Goal: Task Accomplishment & Management: Use online tool/utility

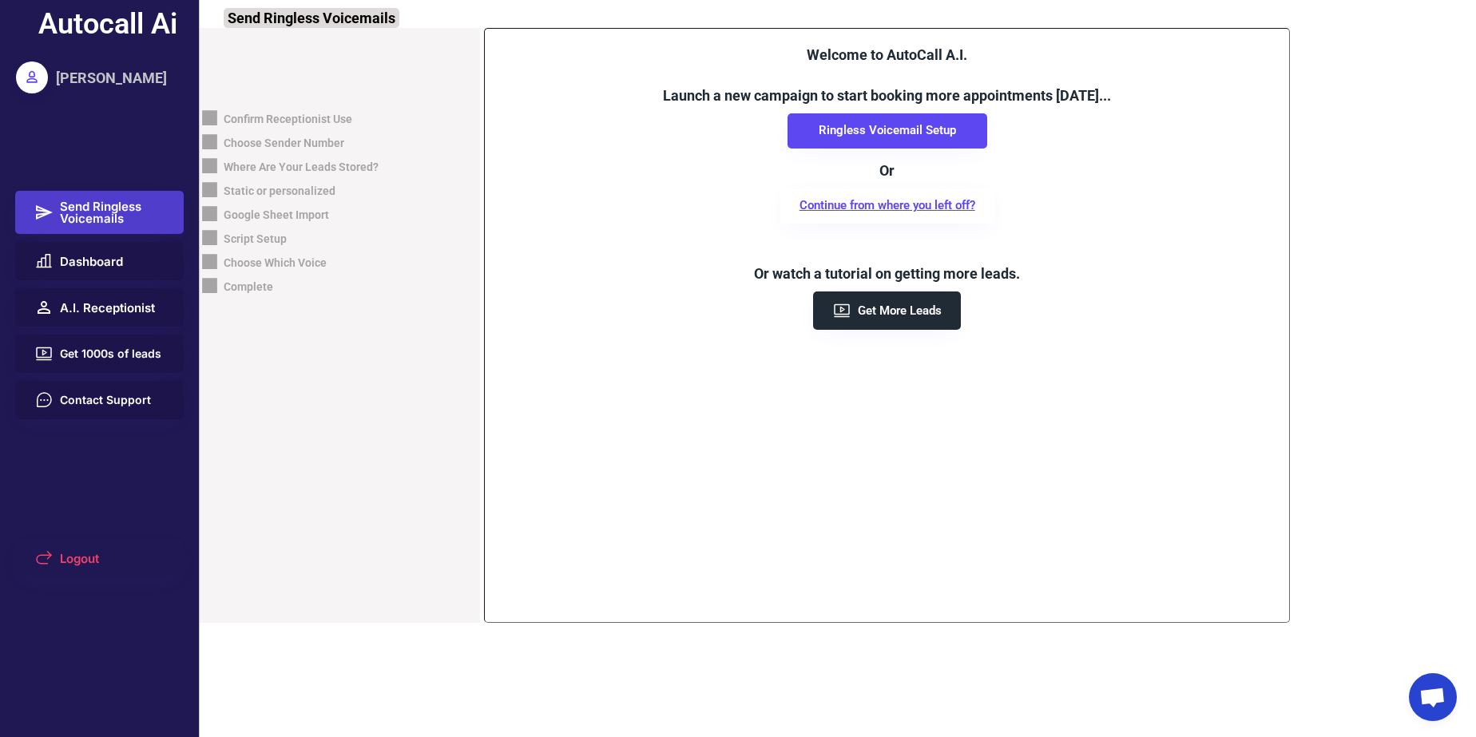
drag, startPoint x: 674, startPoint y: 290, endPoint x: 798, endPoint y: 188, distance: 160.0
click at [684, 284] on div "Welcome to AutoCall A.I. Launch a new campaign to start booking more appointmen…" at bounding box center [886, 187] width 771 height 285
click at [107, 136] on div "Autocall Ai Timothy Enad Send Ringless Voicemails Dashboard A.I. Receptionist G…" at bounding box center [100, 368] width 200 height 737
click at [1427, 707] on span "Open chat" at bounding box center [1432, 699] width 26 height 22
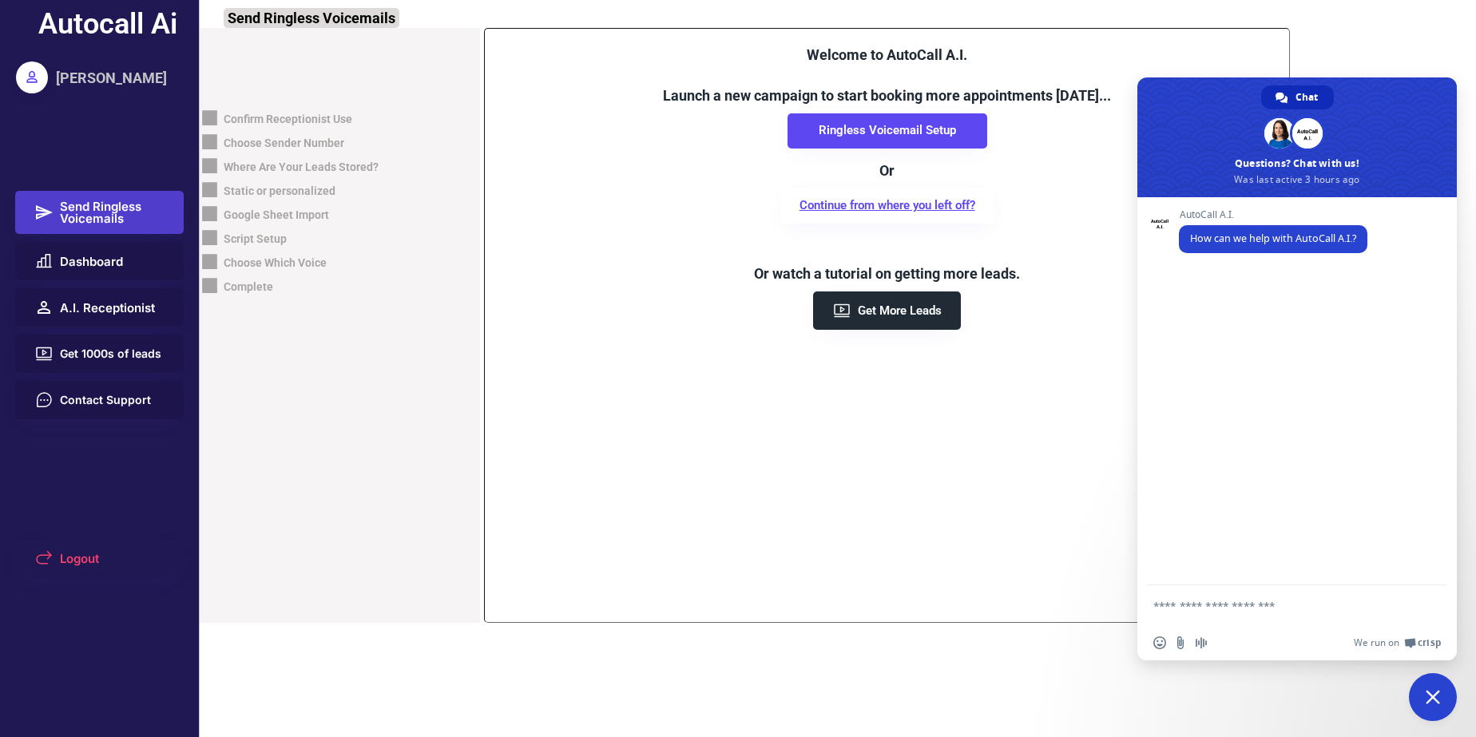
click at [1427, 707] on span "Close chat" at bounding box center [1433, 697] width 48 height 48
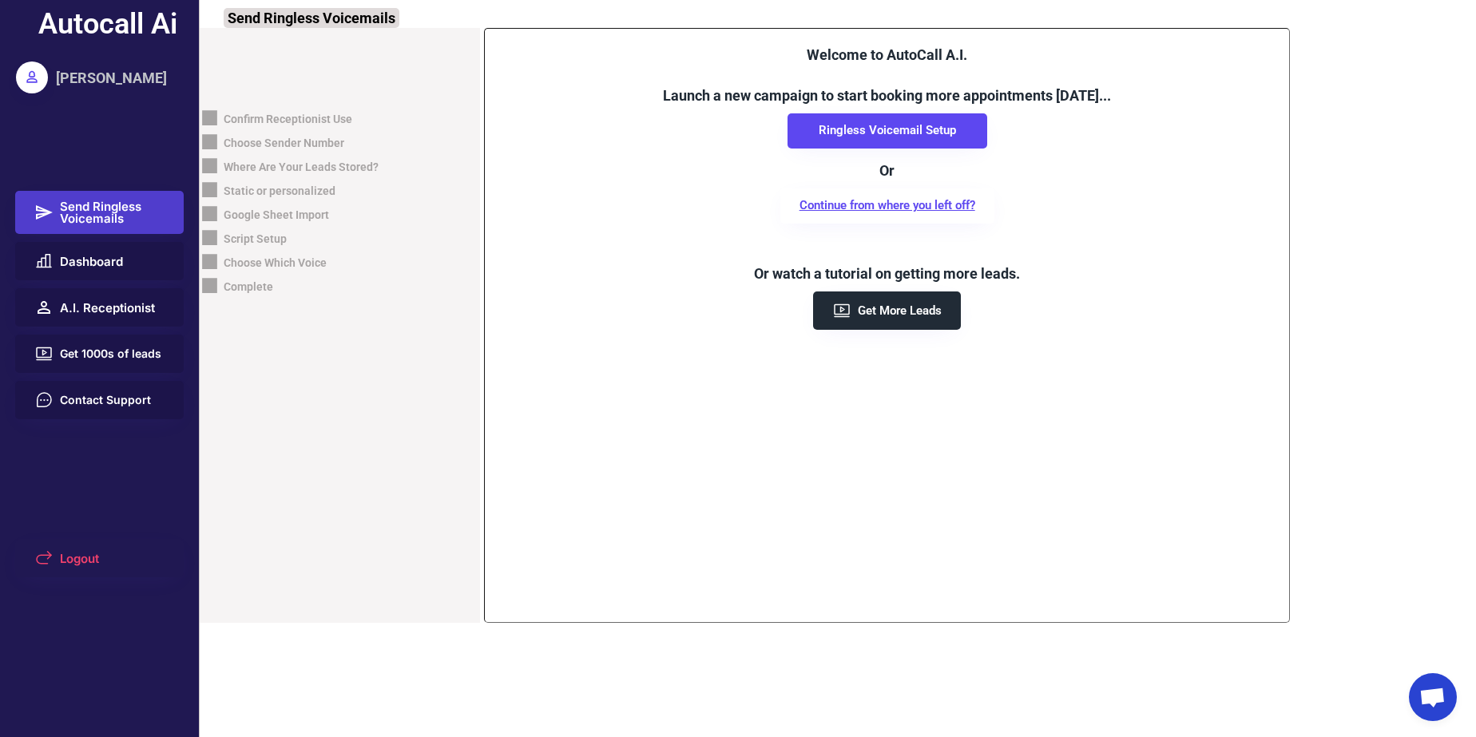
click at [276, 134] on div "Choose Sender Number" at bounding box center [272, 144] width 145 height 24
click at [260, 232] on div "Script Setup" at bounding box center [255, 240] width 63 height 16
click at [846, 129] on button "Ringless Voicemail Setup" at bounding box center [887, 130] width 200 height 35
drag, startPoint x: 96, startPoint y: 30, endPoint x: 193, endPoint y: 29, distance: 97.4
click at [193, 29] on div "Autocall Ai Timothy Enad Send Ringless Voicemails Dashboard A.I. Receptionist G…" at bounding box center [100, 368] width 200 height 737
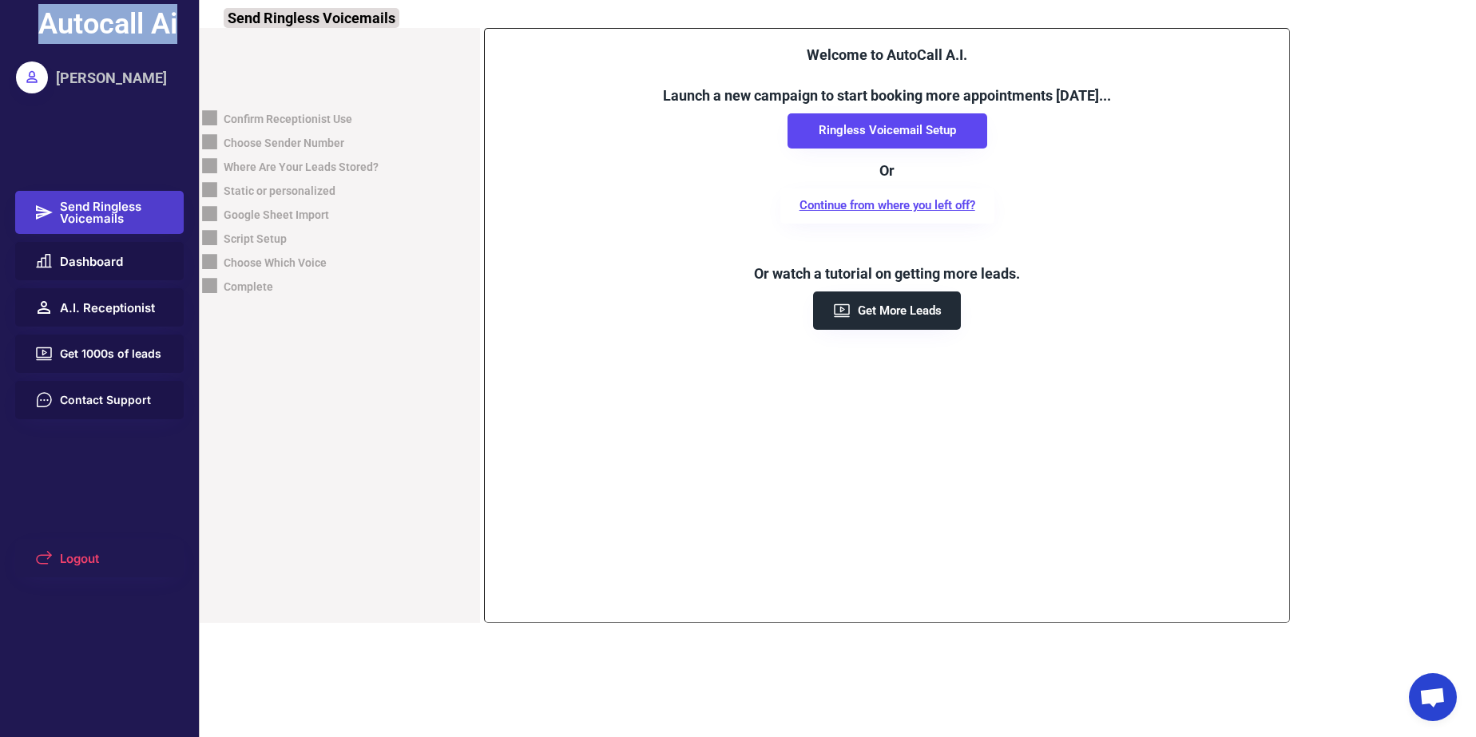
click at [186, 26] on div "Autocall Ai Timothy Enad Send Ringless Voicemails Dashboard A.I. Receptionist G…" at bounding box center [100, 368] width 200 height 737
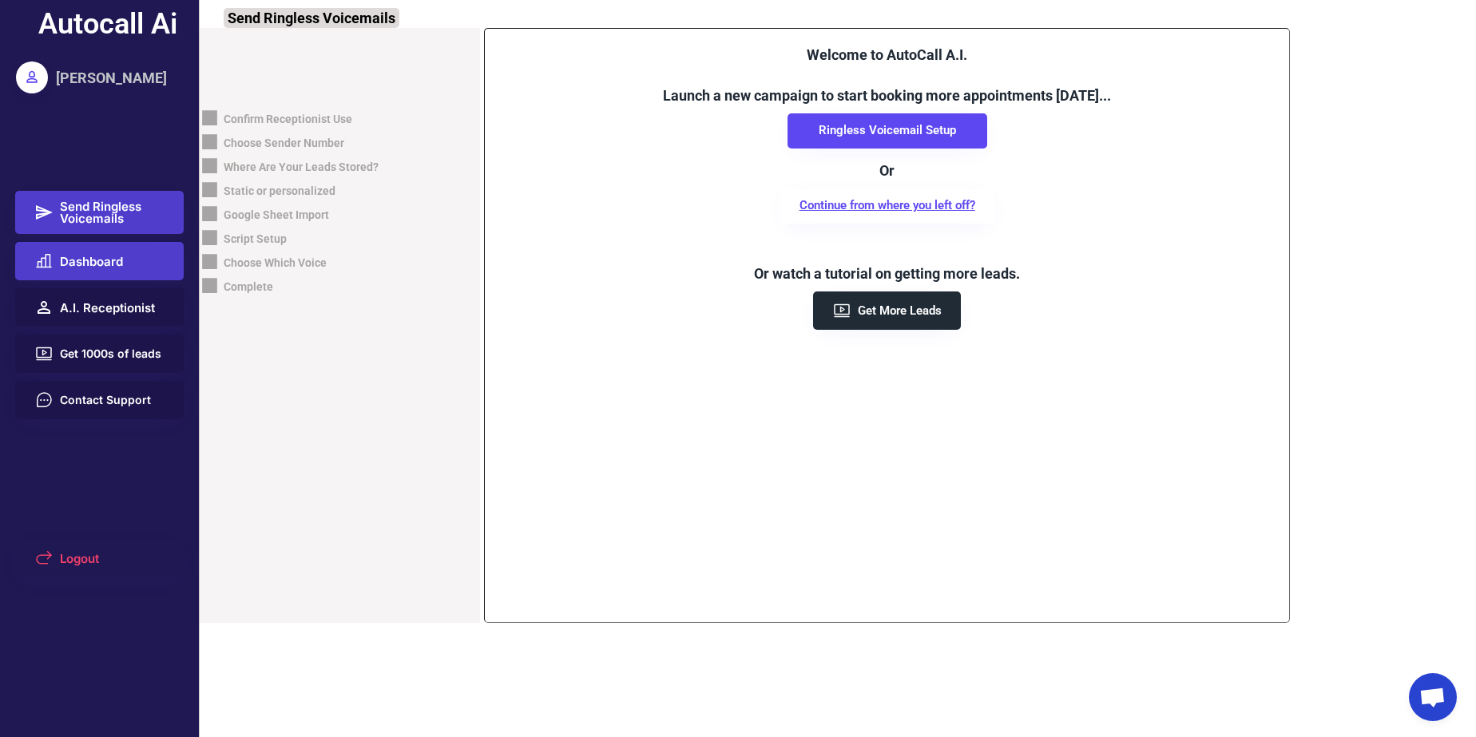
click at [96, 276] on button "Dashboard" at bounding box center [99, 261] width 169 height 38
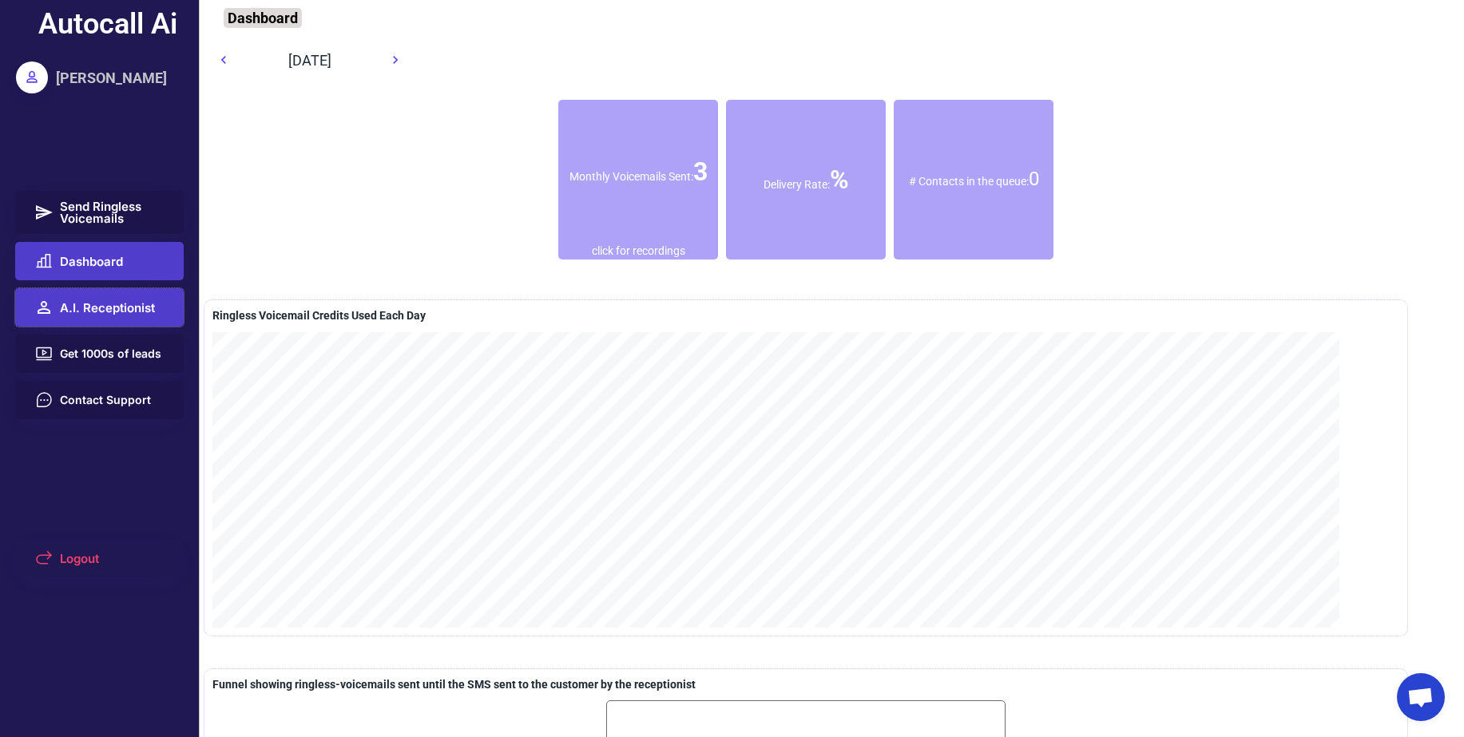
click at [114, 323] on button "A.I. Receptionist" at bounding box center [99, 307] width 169 height 38
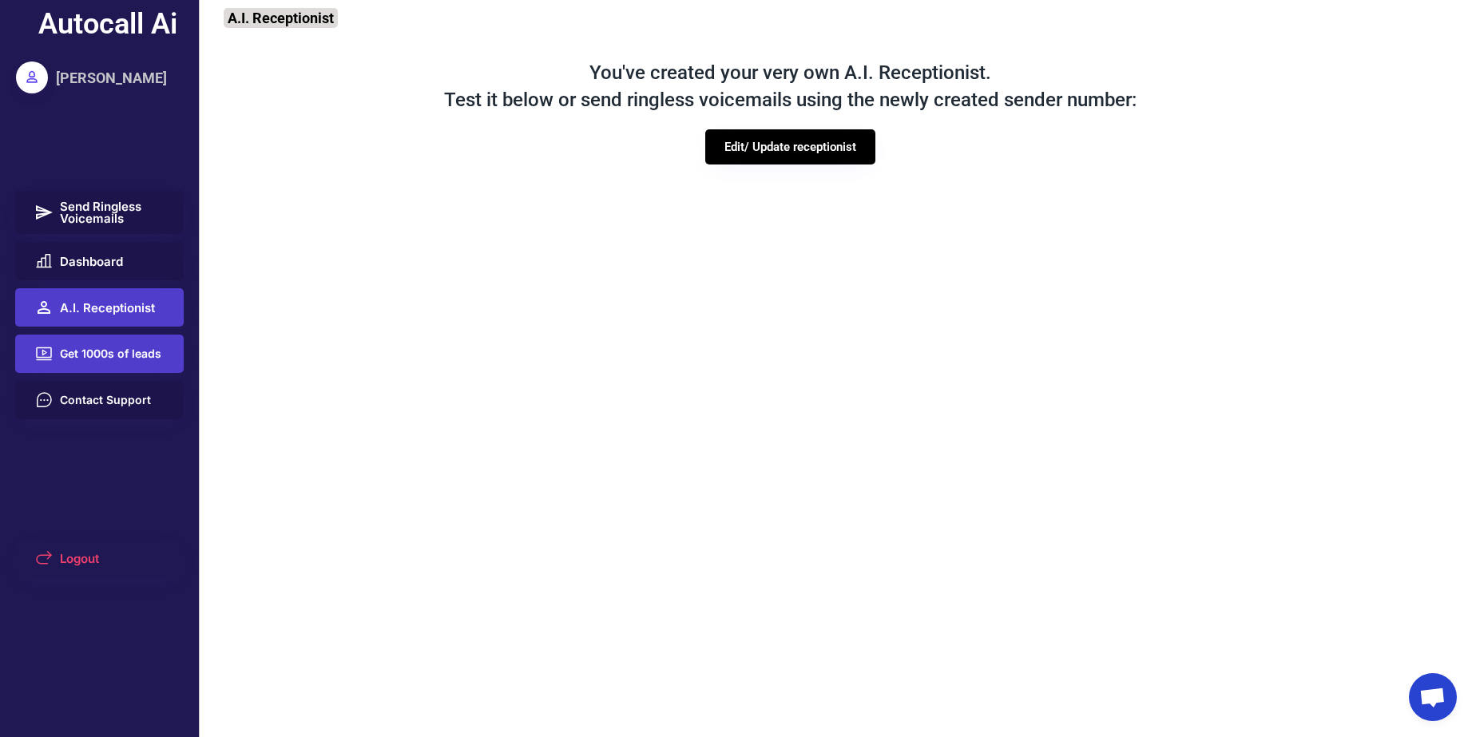
click at [111, 353] on span "Get 1000s of leads" at bounding box center [110, 353] width 101 height 11
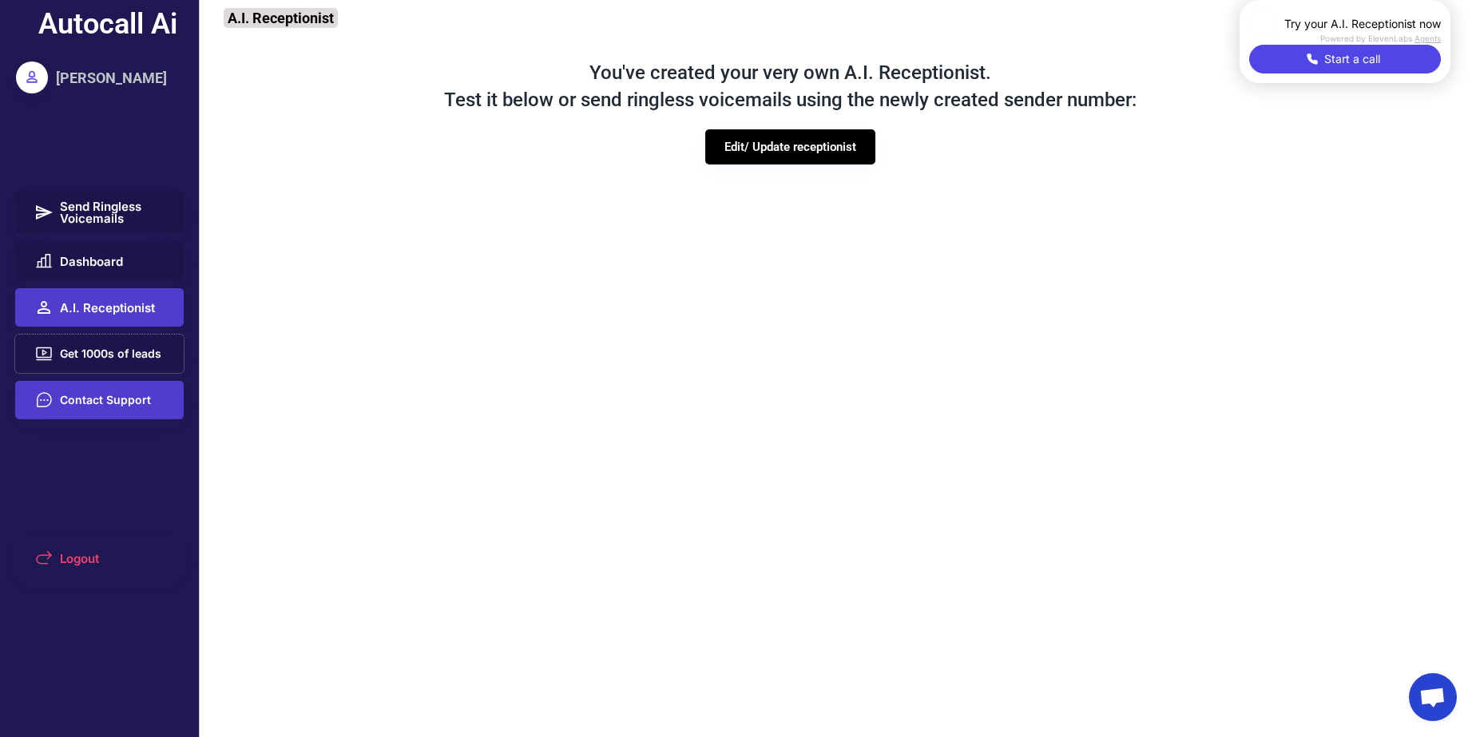
click at [137, 390] on button "Contact Support" at bounding box center [99, 400] width 169 height 38
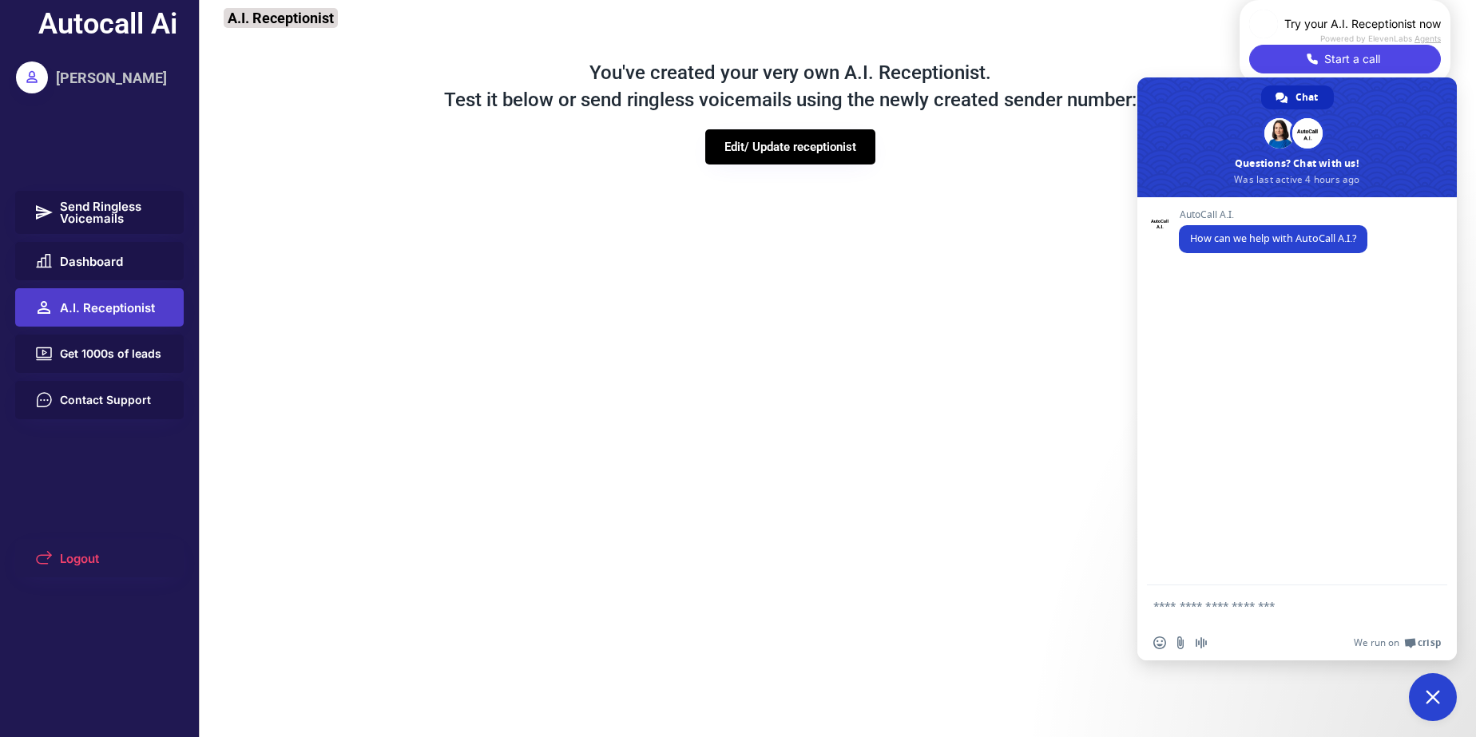
click at [1429, 704] on span "Close chat" at bounding box center [1433, 697] width 48 height 48
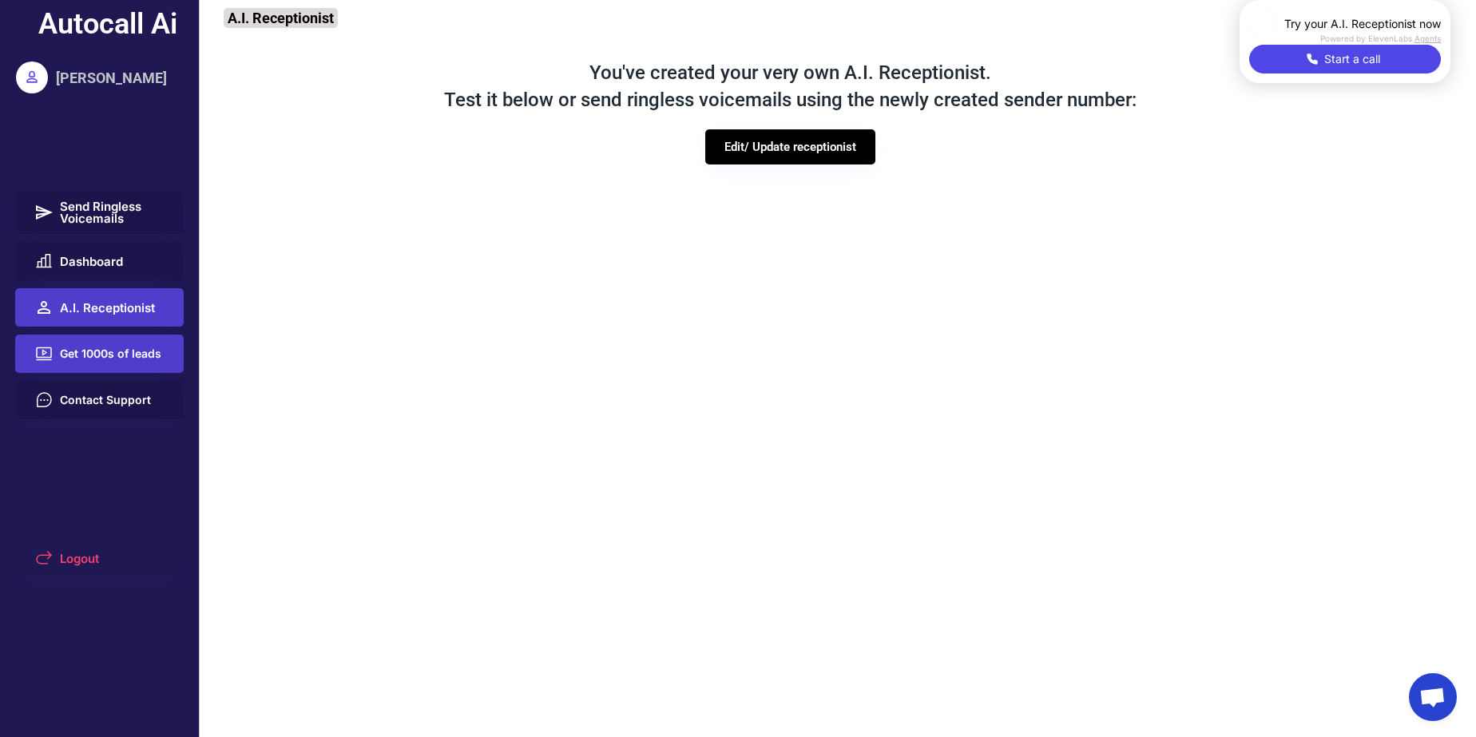
click at [138, 367] on button "Get 1000s of leads" at bounding box center [99, 354] width 169 height 38
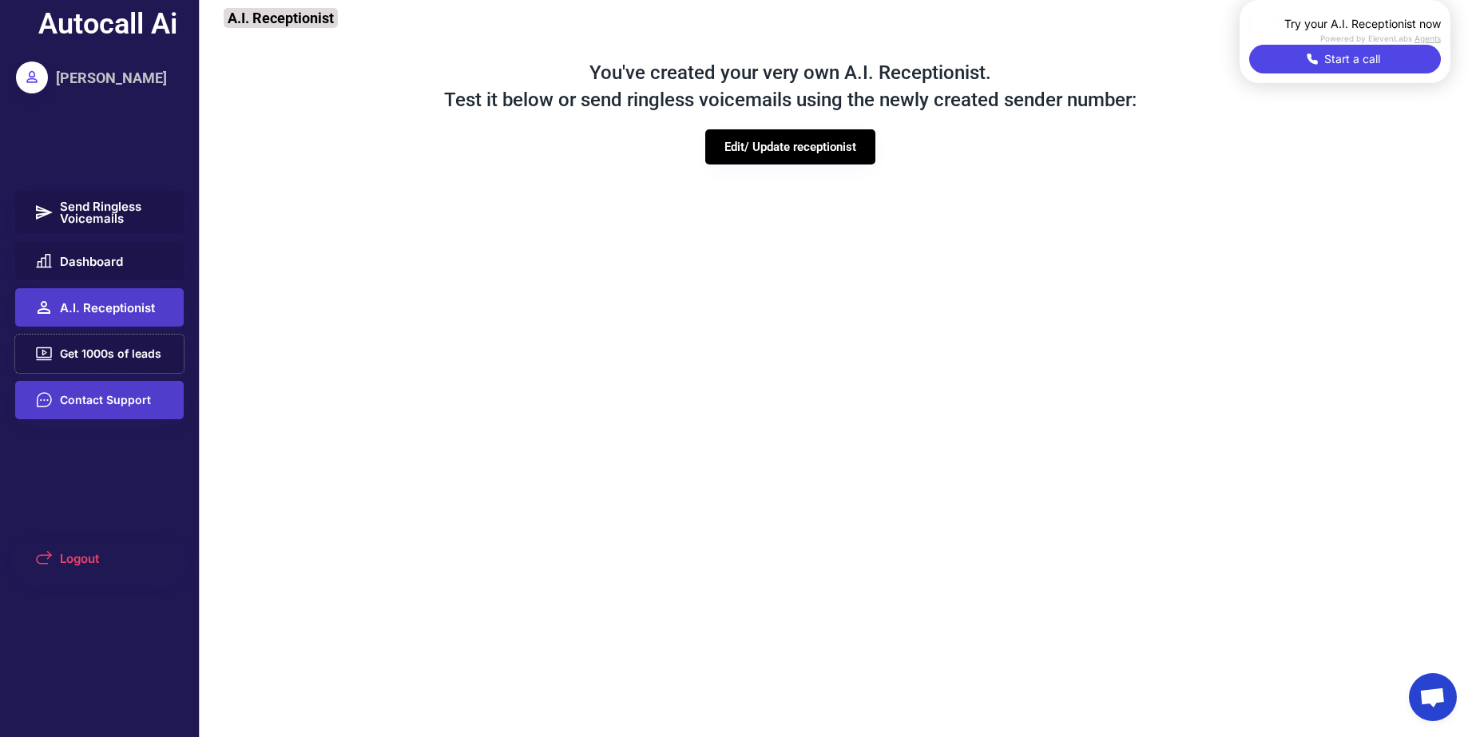
click at [115, 403] on span "Contact Support" at bounding box center [105, 400] width 91 height 11
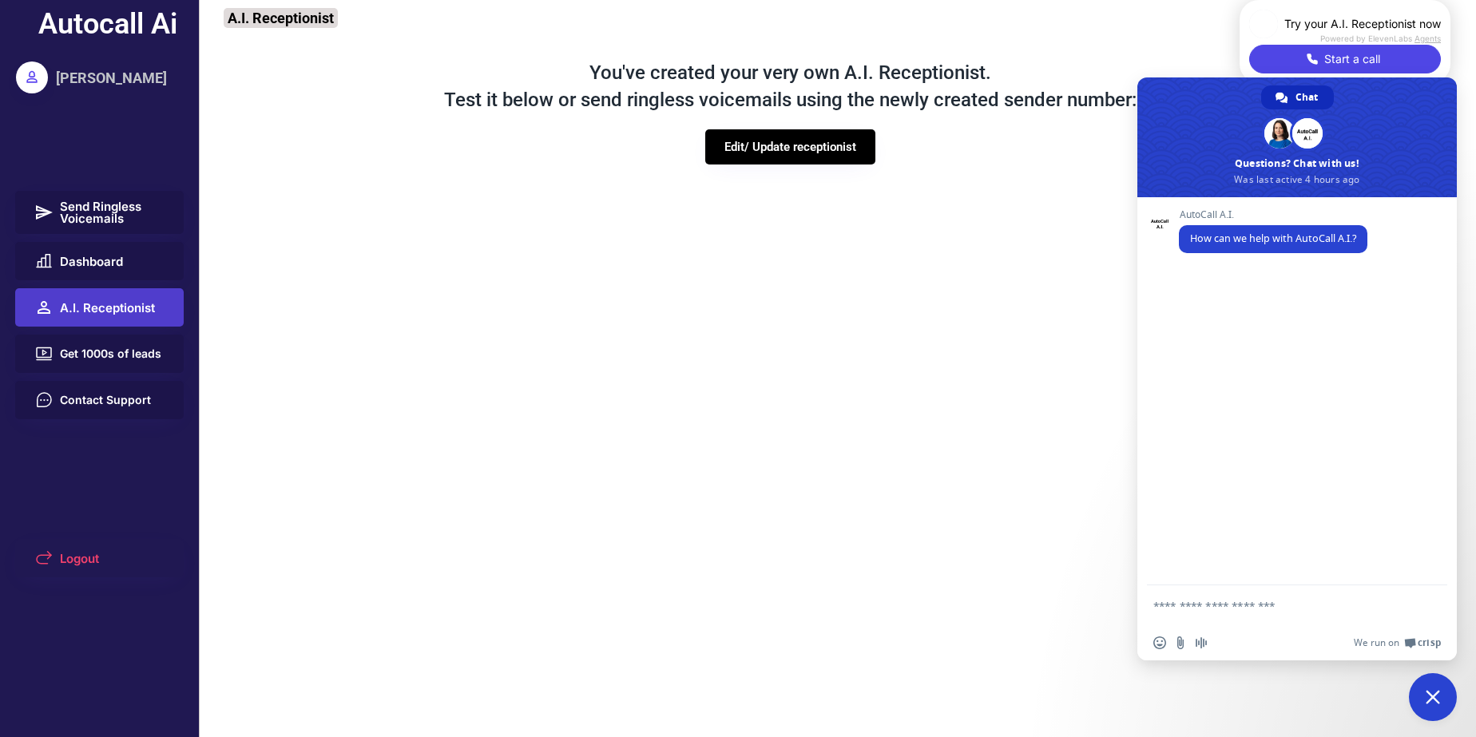
click at [640, 360] on div "You've created your very own A.I. Receptionist. Test it below or send ringless …" at bounding box center [790, 220] width 1180 height 352
click at [1440, 706] on span "Close chat" at bounding box center [1433, 697] width 48 height 48
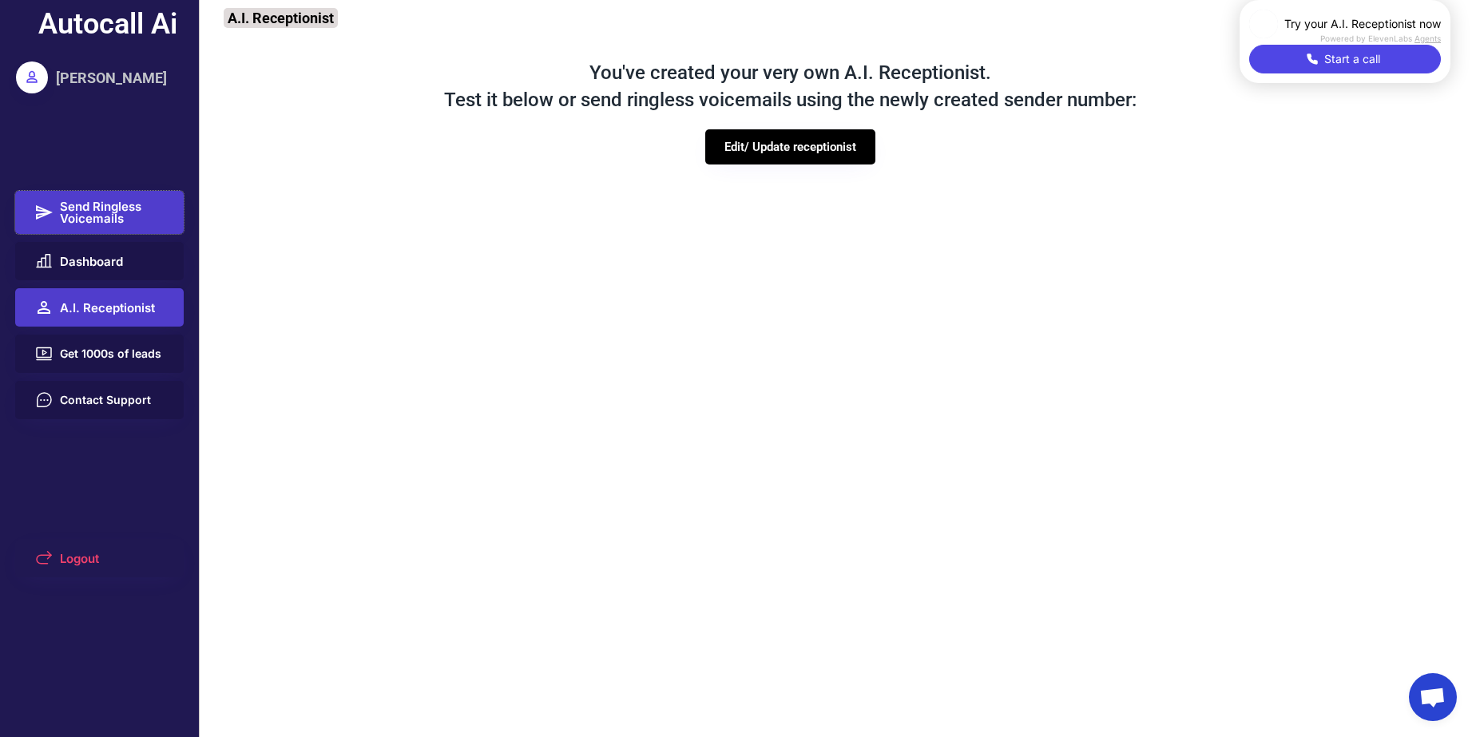
click at [101, 203] on span "Send Ringless Voicemails" at bounding box center [112, 212] width 105 height 24
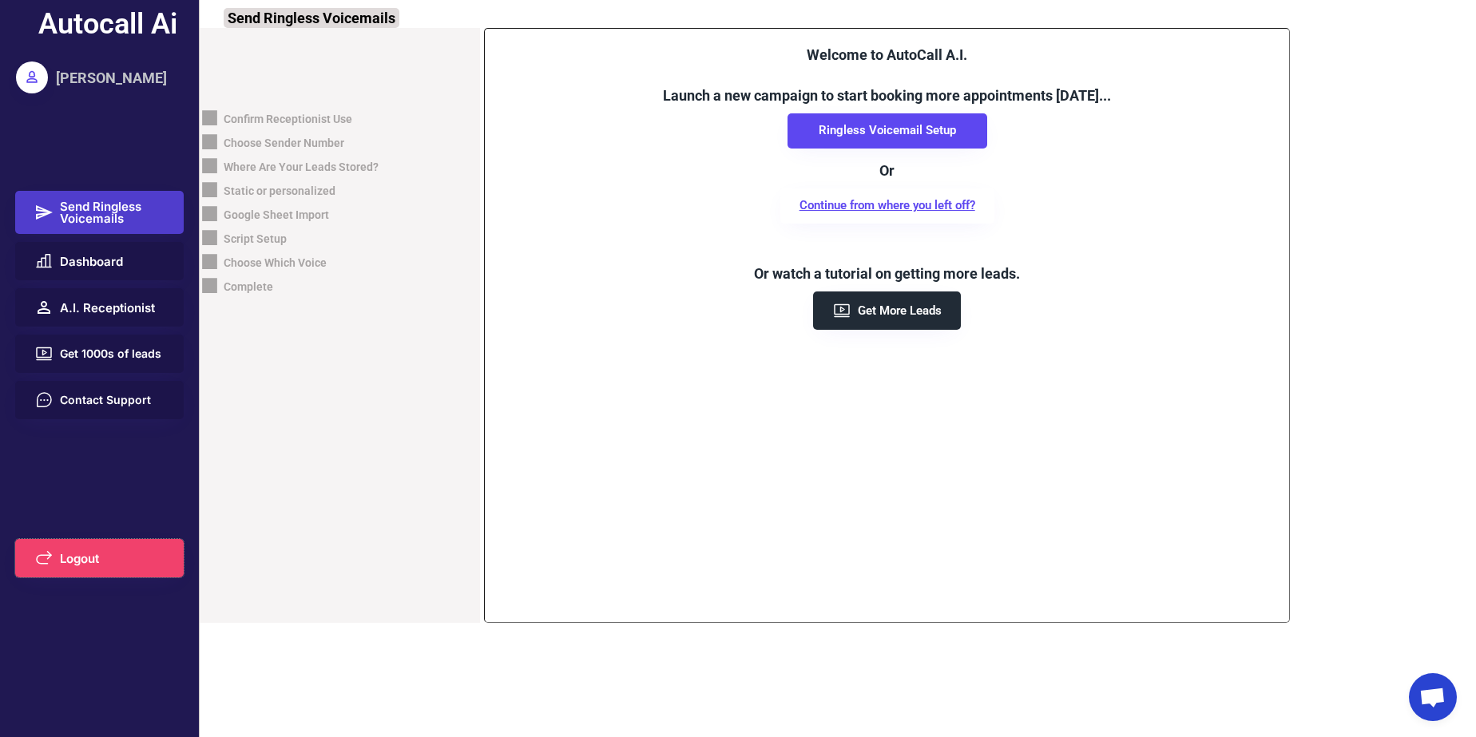
click at [126, 565] on button "Logout" at bounding box center [99, 558] width 169 height 38
